Goal: Transaction & Acquisition: Purchase product/service

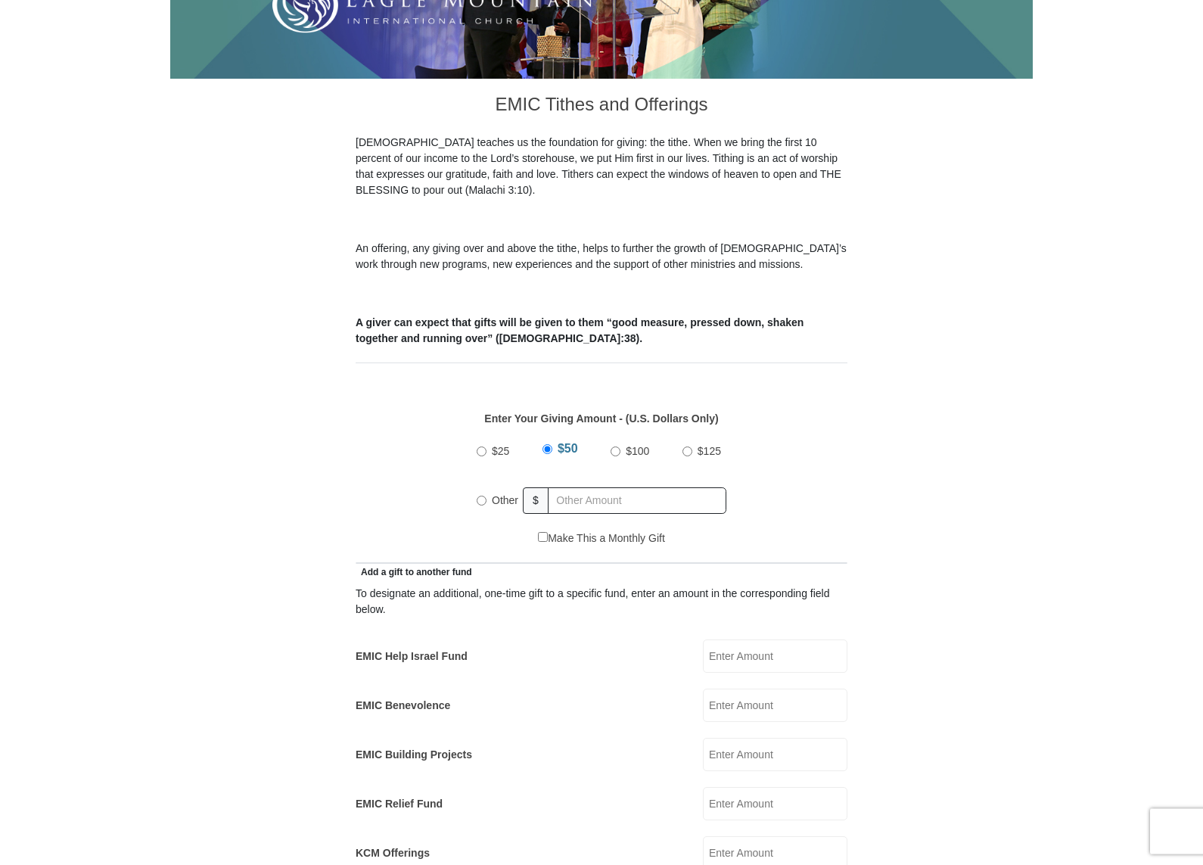
scroll to position [347, 0]
click at [485, 496] on input "Other" at bounding box center [482, 501] width 10 height 10
radio input "true"
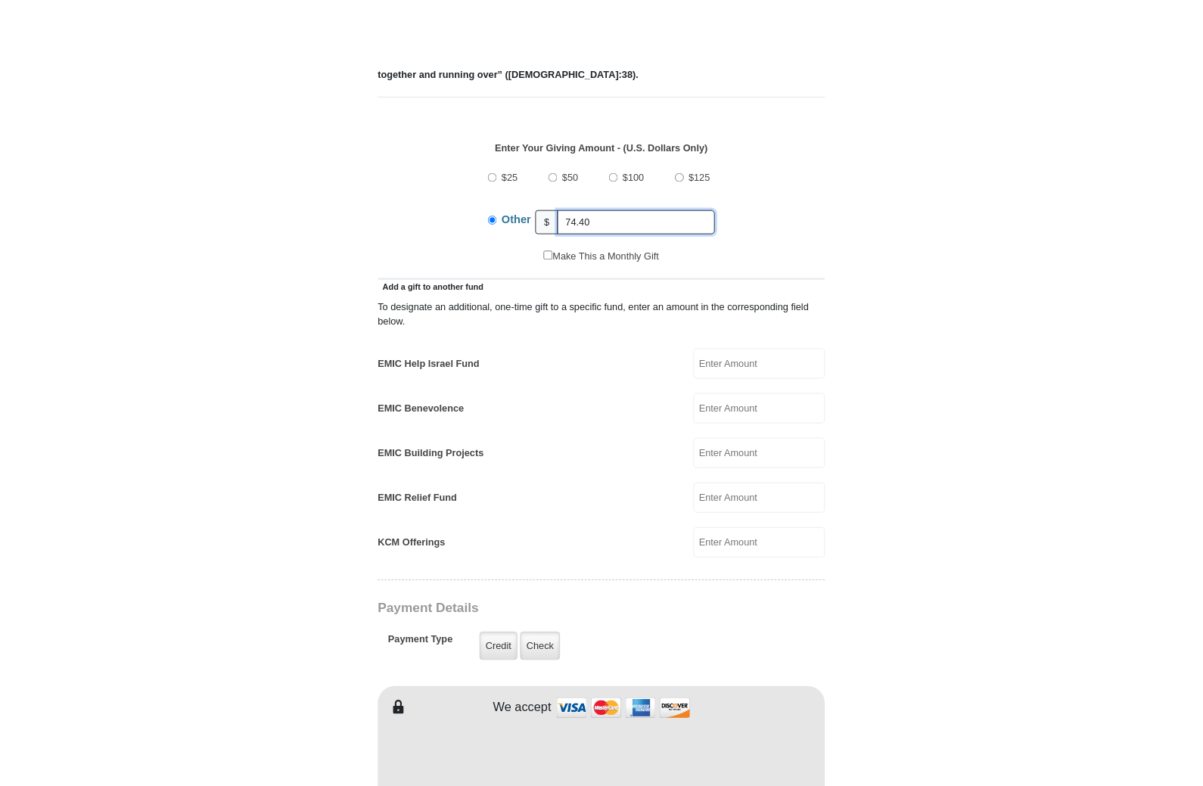
scroll to position [676, 0]
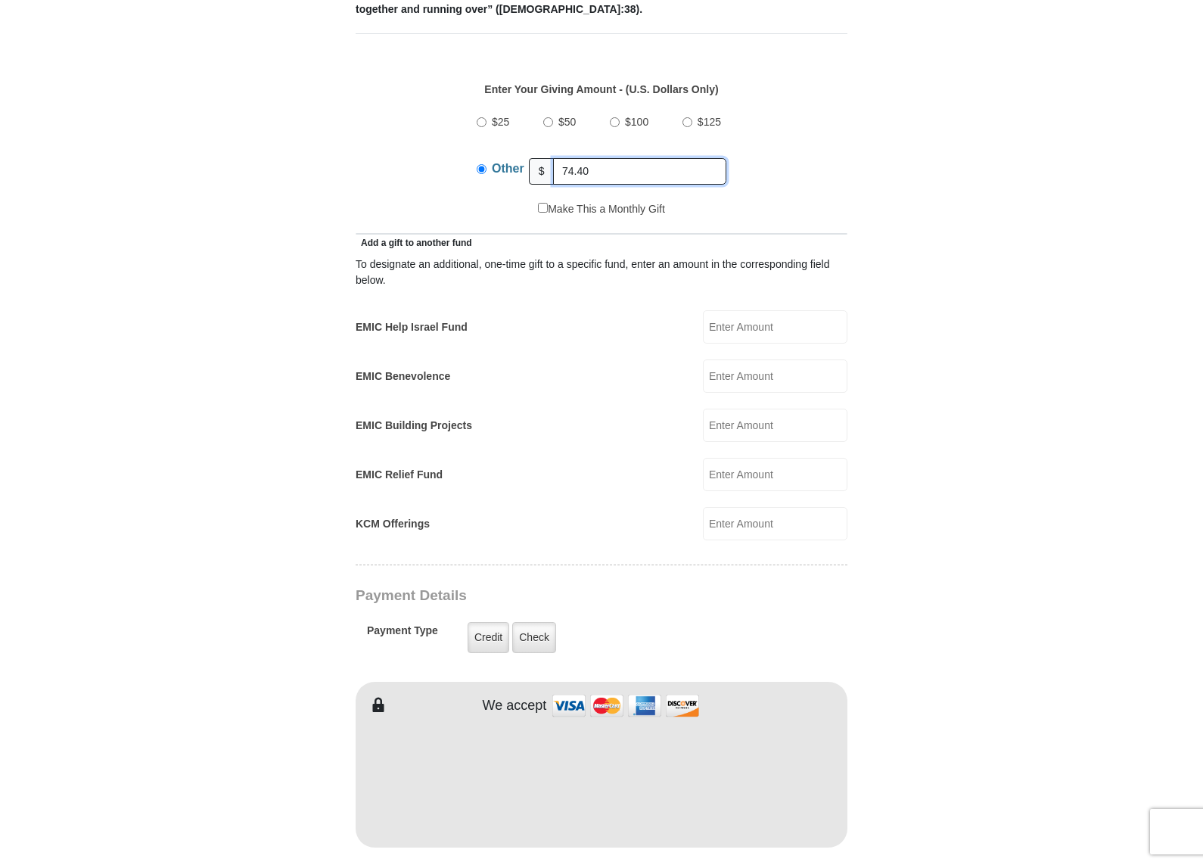
type input "74.40"
click at [766, 310] on input "EMIC Help Israel Fund" at bounding box center [775, 326] width 145 height 33
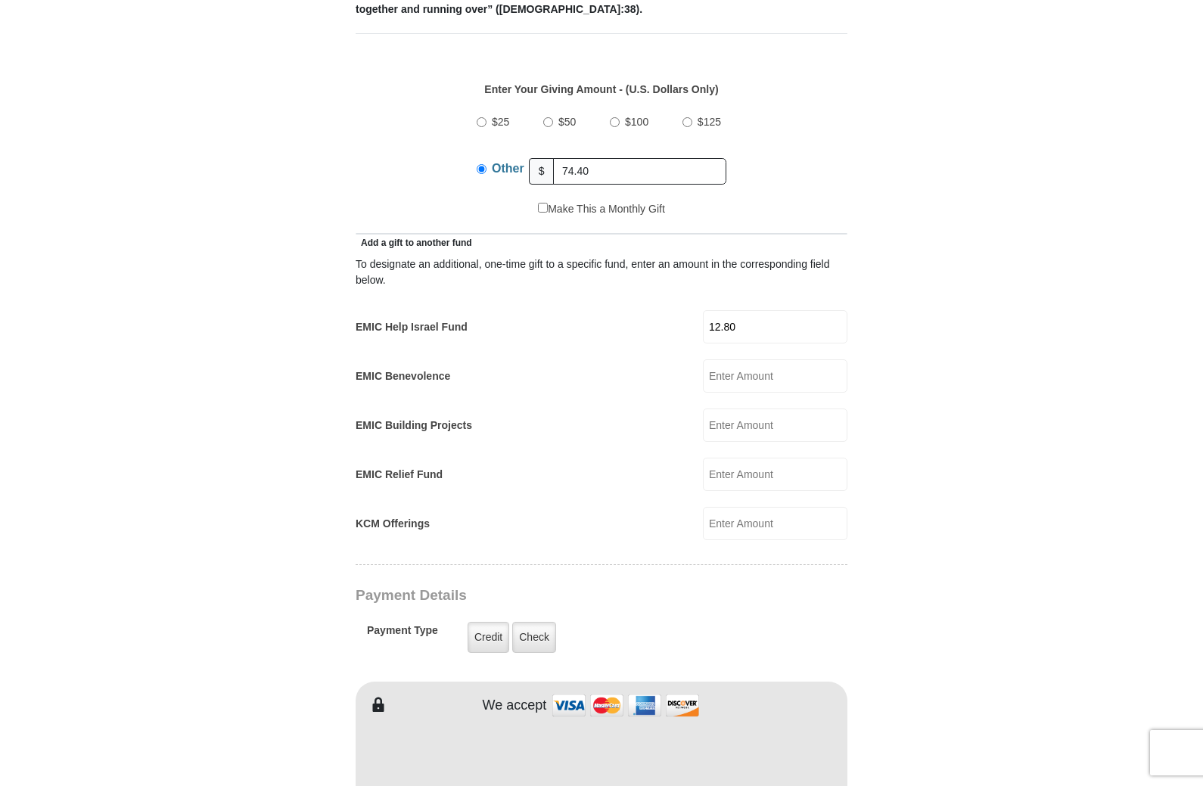
type input "12.80"
click at [788, 409] on input "EMIC Building Projects" at bounding box center [775, 425] width 145 height 33
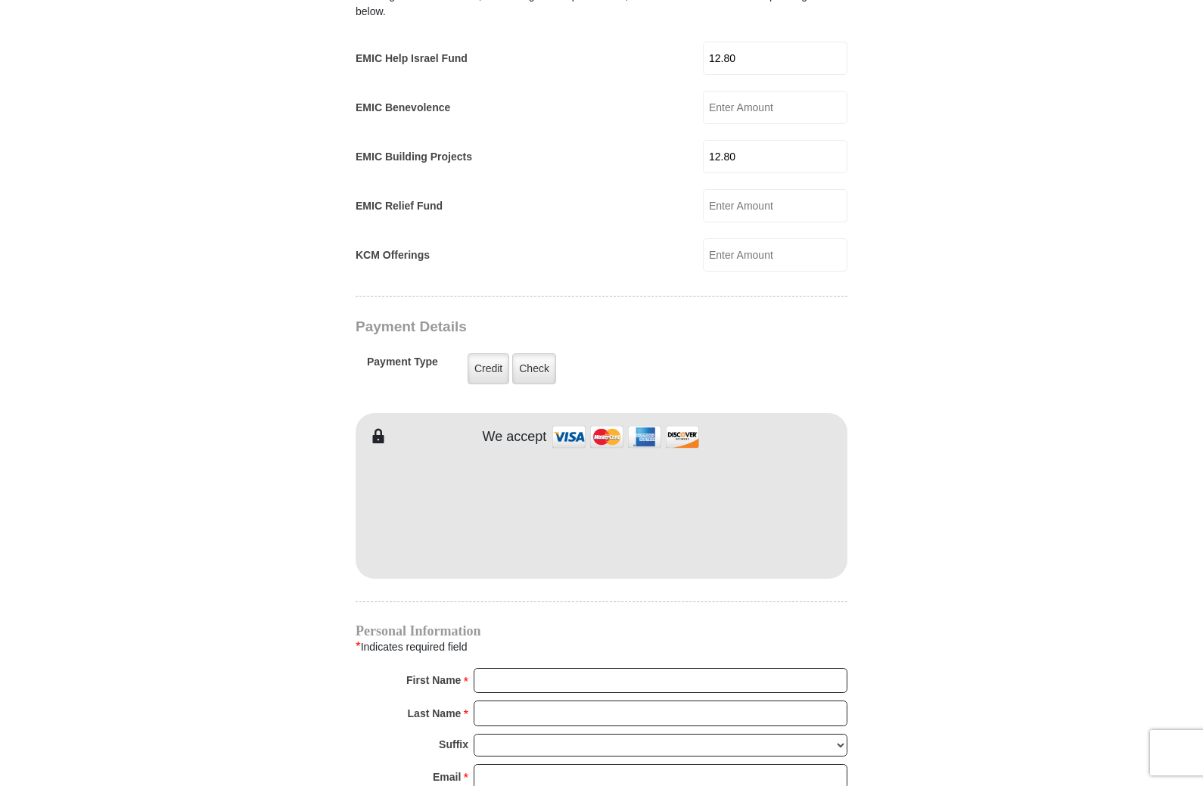
scroll to position [884, 0]
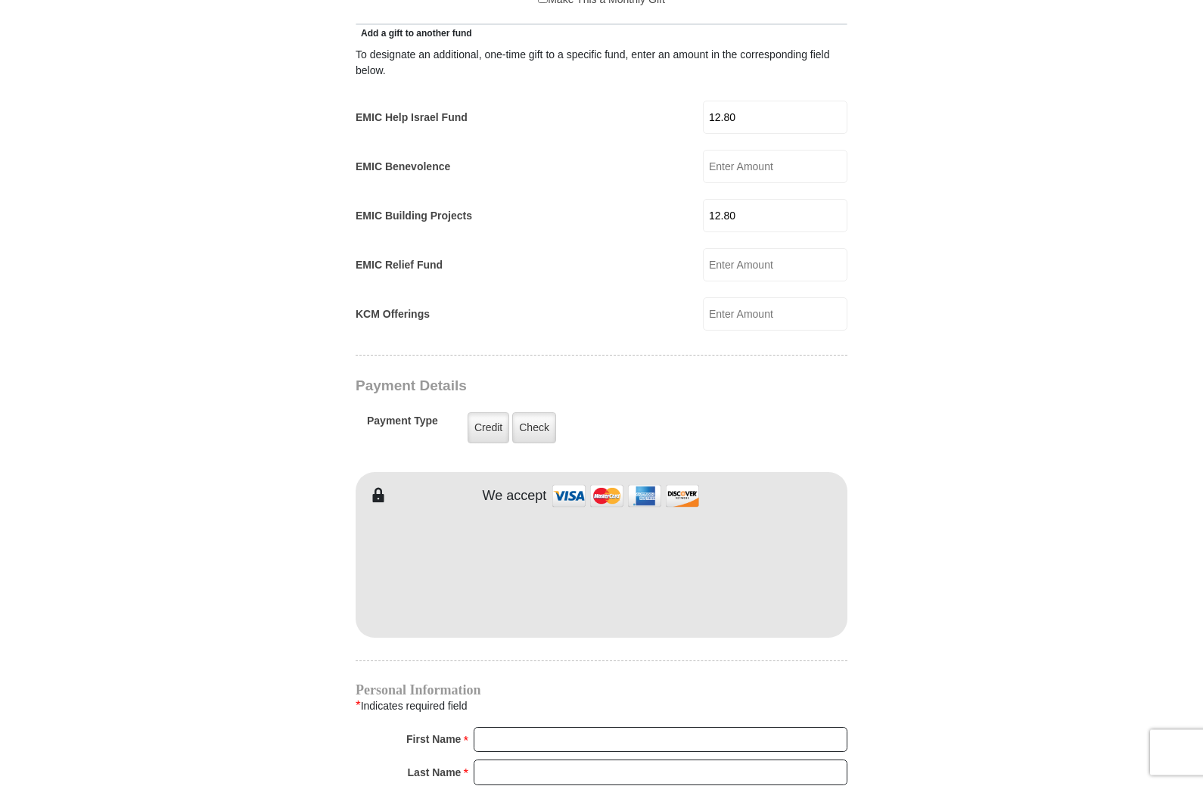
type input "12.80"
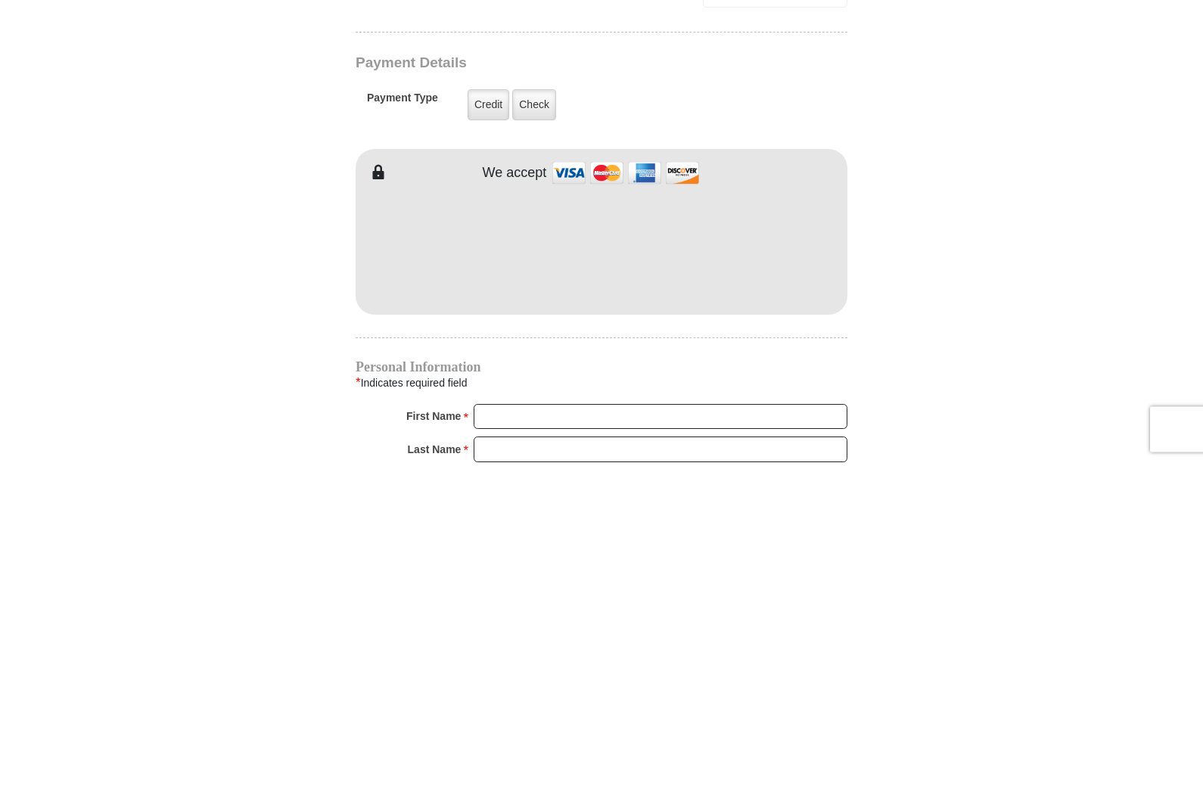
scroll to position [1208, 0]
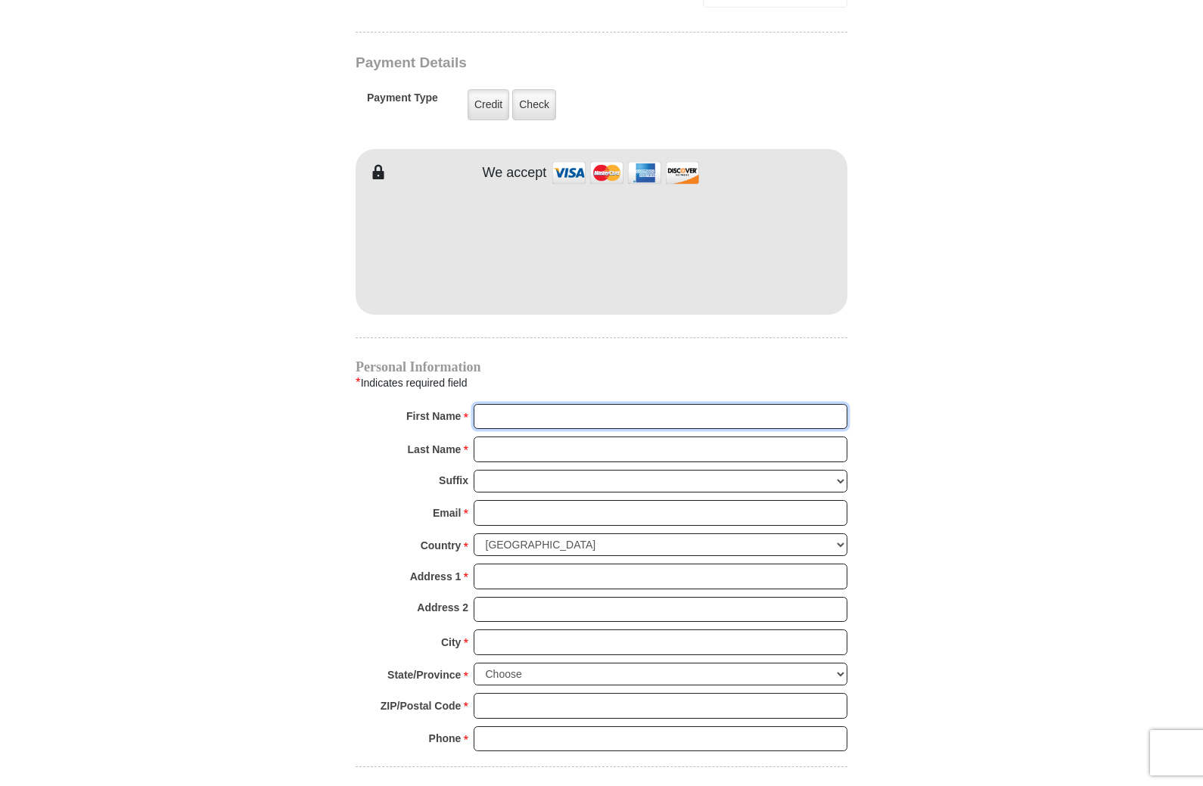
click at [532, 404] on input "First Name *" at bounding box center [661, 417] width 374 height 26
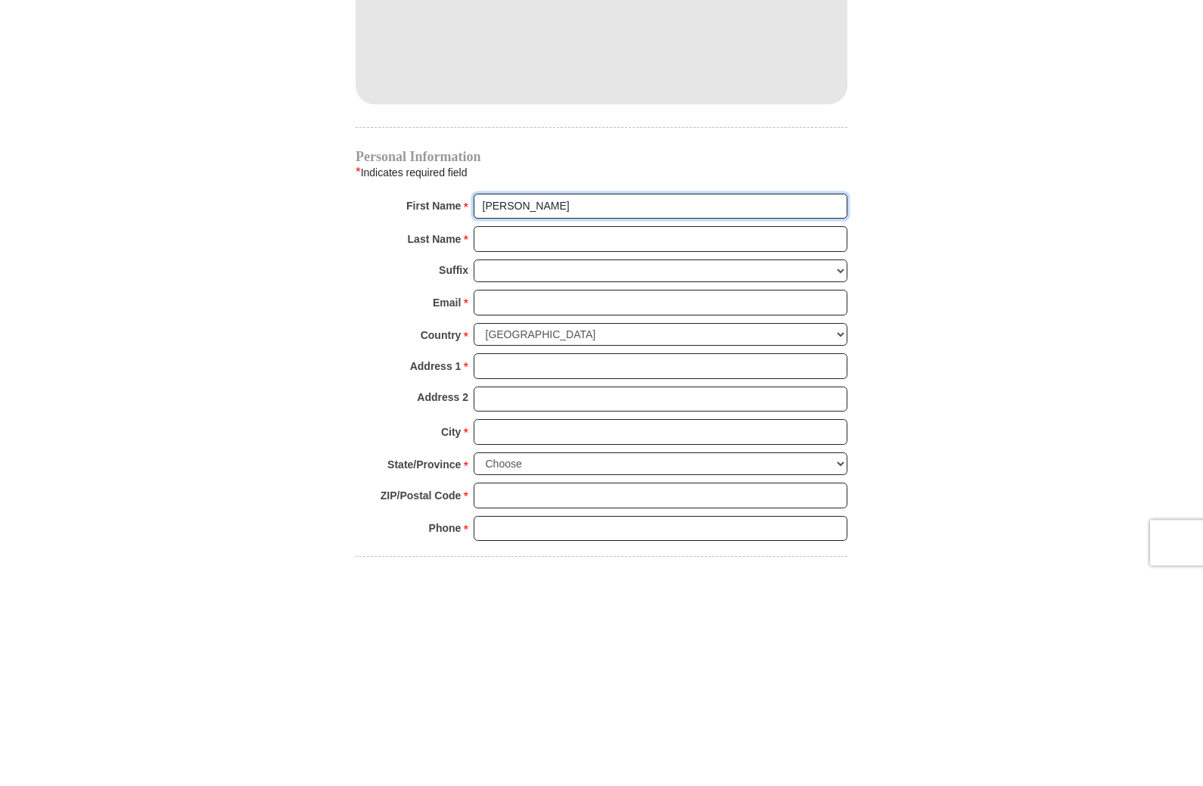
type input "[PERSON_NAME]"
click at [511, 437] on input "Last Name *" at bounding box center [661, 450] width 374 height 26
type input "[DEMOGRAPHIC_DATA]"
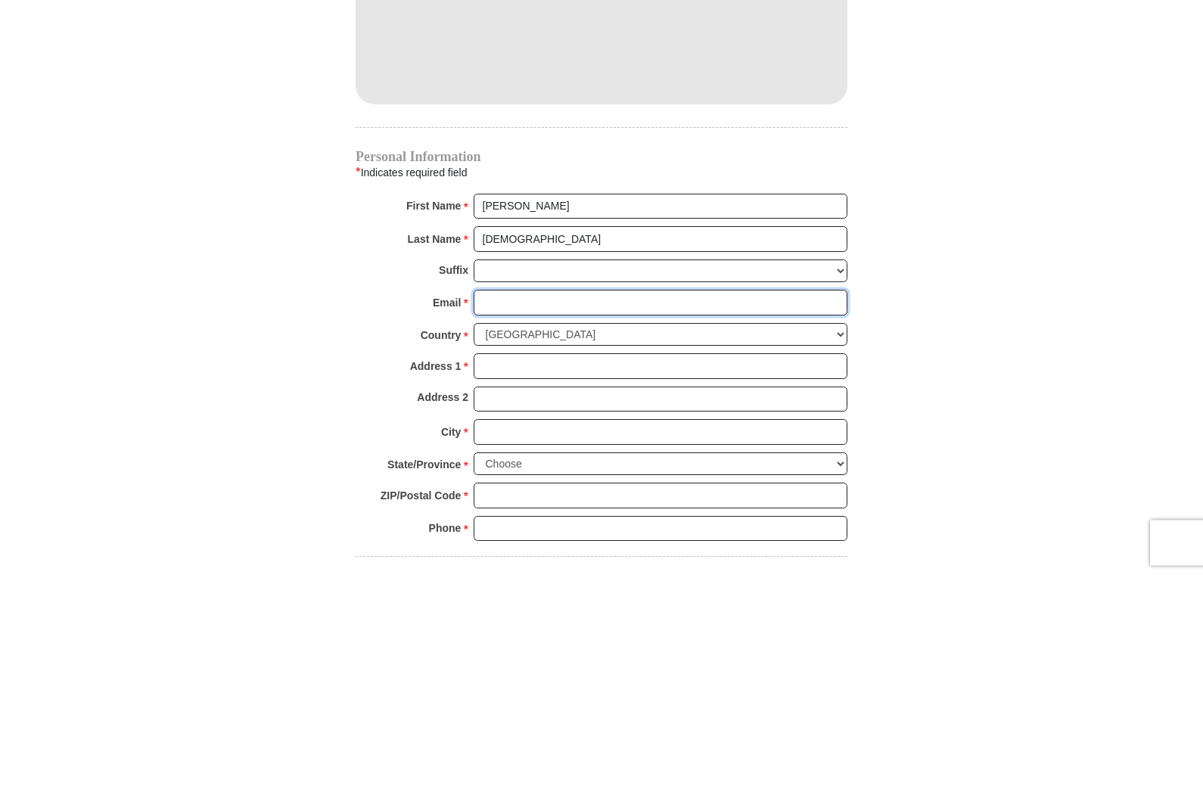
click at [509, 500] on input "Email *" at bounding box center [661, 513] width 374 height 26
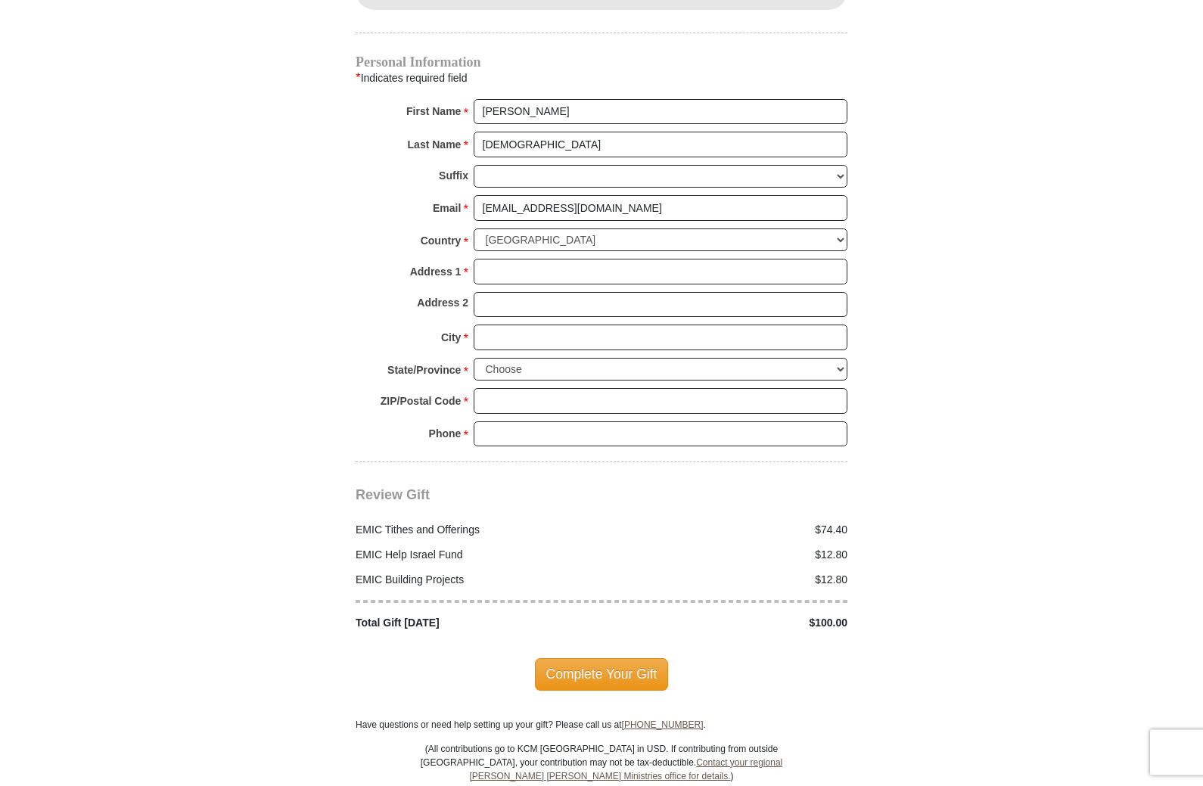
scroll to position [1513, 0]
type input "[EMAIL_ADDRESS][DOMAIN_NAME]"
click at [509, 259] on input "Address 1 *" at bounding box center [661, 272] width 374 height 26
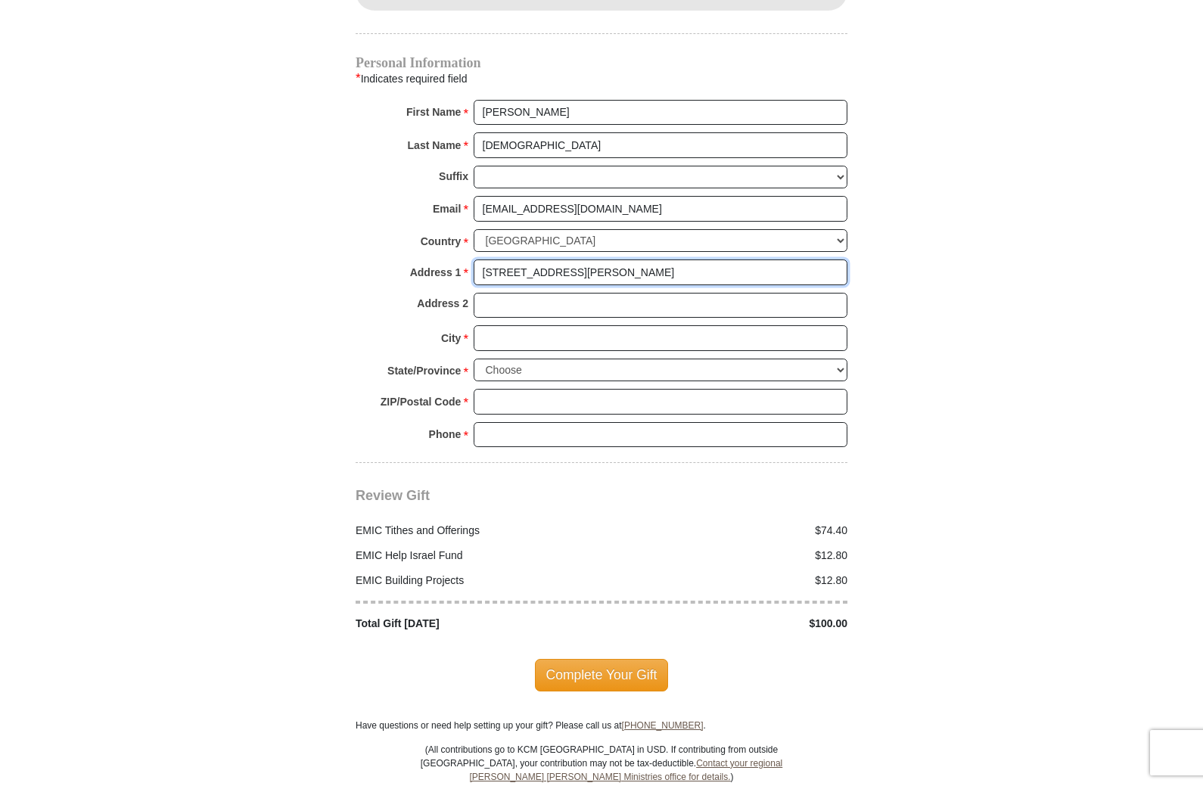
type input "[STREET_ADDRESS][PERSON_NAME]"
click at [493, 325] on input "City *" at bounding box center [661, 338] width 374 height 26
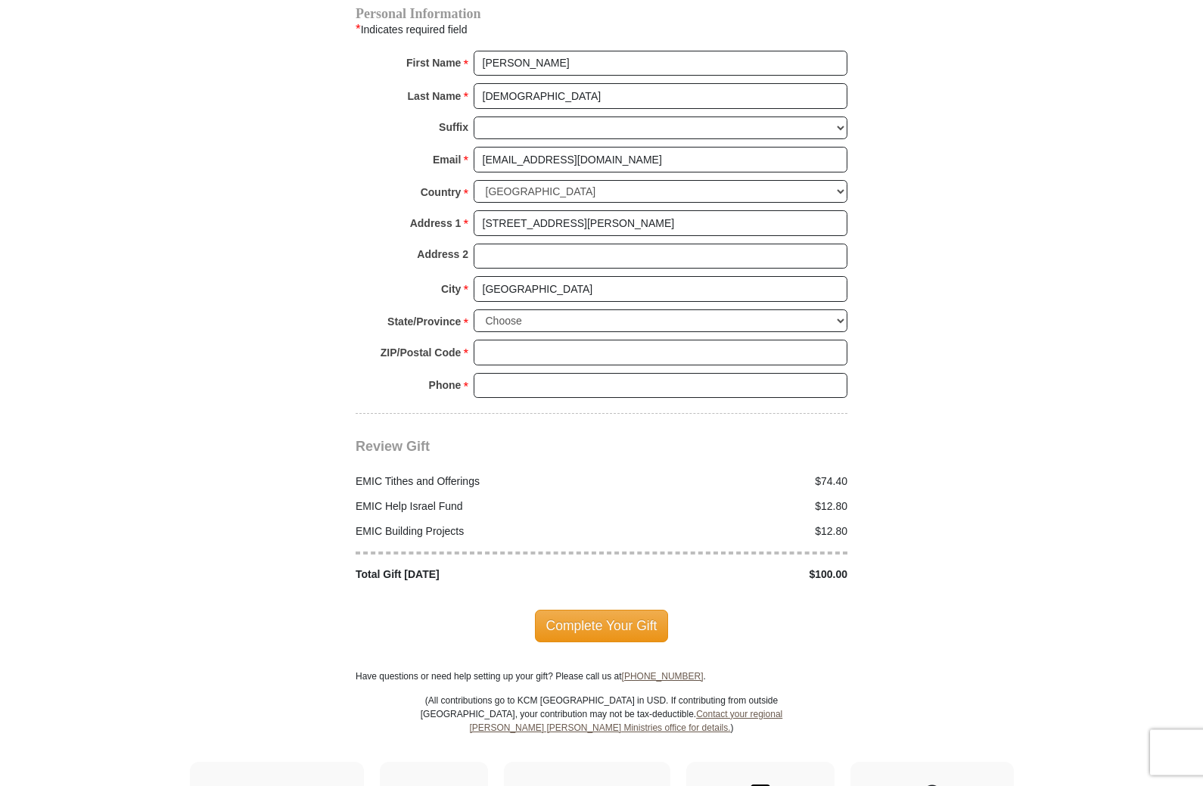
scroll to position [1562, 0]
type input "[GEOGRAPHIC_DATA]"
click at [837, 309] on select "Choose [US_STATE] [US_STATE] [US_STATE] [US_STATE] [US_STATE] Armed Forces Amer…" at bounding box center [661, 320] width 374 height 23
select select "SC"
click at [505, 340] on input "ZIP/Postal Code *" at bounding box center [661, 353] width 374 height 26
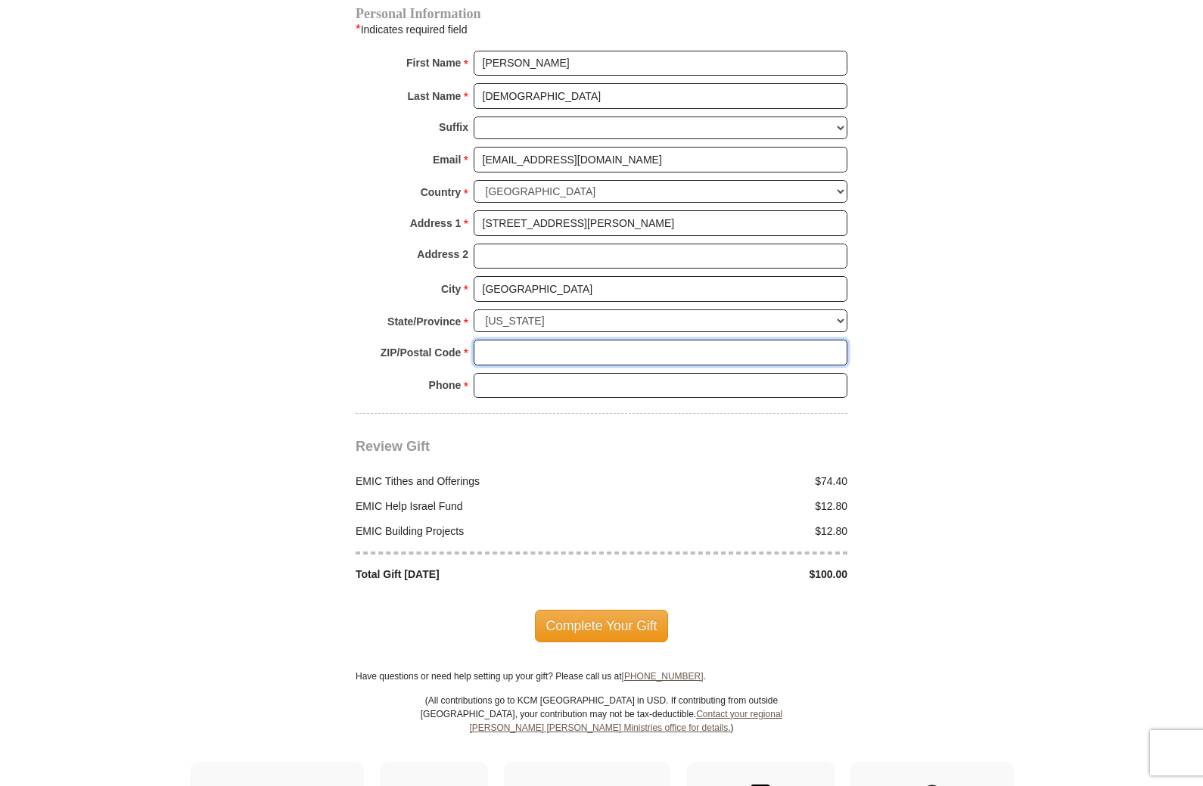
scroll to position [1561, 0]
type input "29172"
click at [530, 374] on input "Phone * *" at bounding box center [661, 387] width 374 height 26
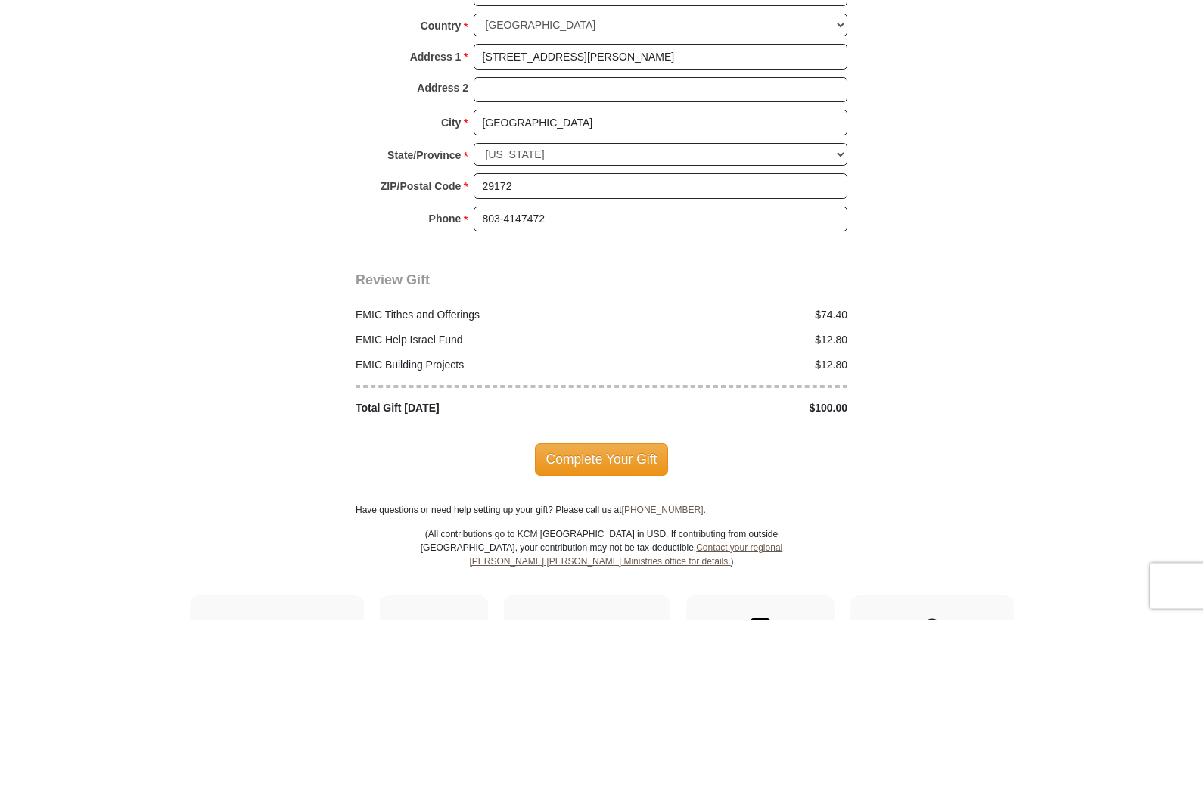
scroll to position [1728, 0]
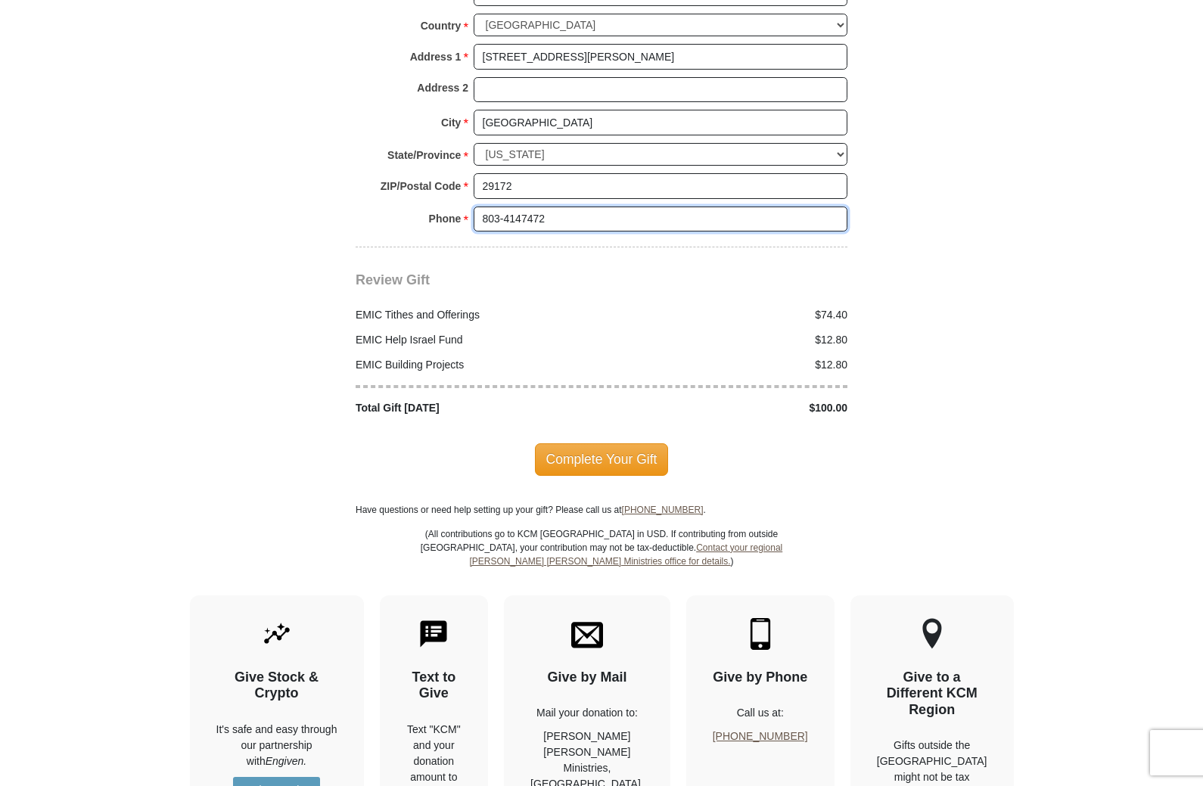
click at [560, 207] on input "803-4147472" at bounding box center [661, 220] width 374 height 26
type input "[PHONE_NUMBER]"
click at [580, 443] on span "Complete Your Gift" at bounding box center [602, 459] width 134 height 32
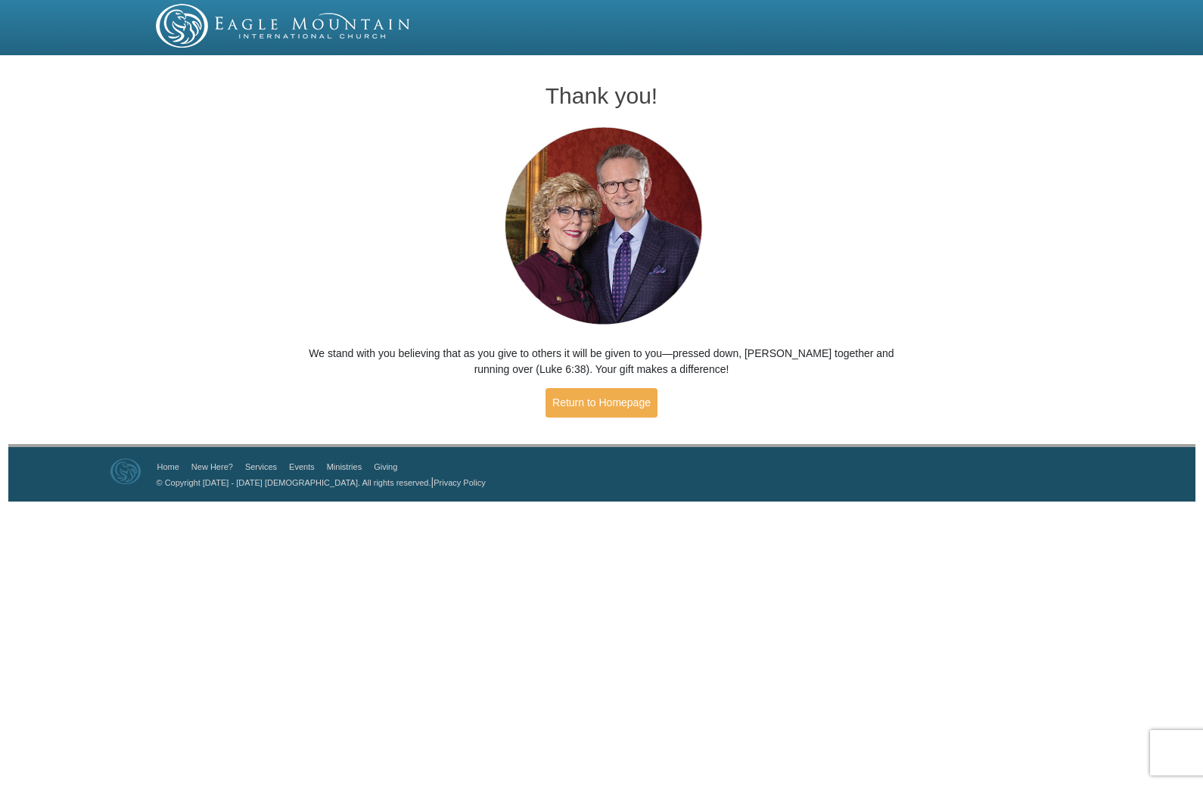
click at [600, 398] on link "Return to Homepage" at bounding box center [602, 403] width 112 height 30
